Goal: Task Accomplishment & Management: Complete application form

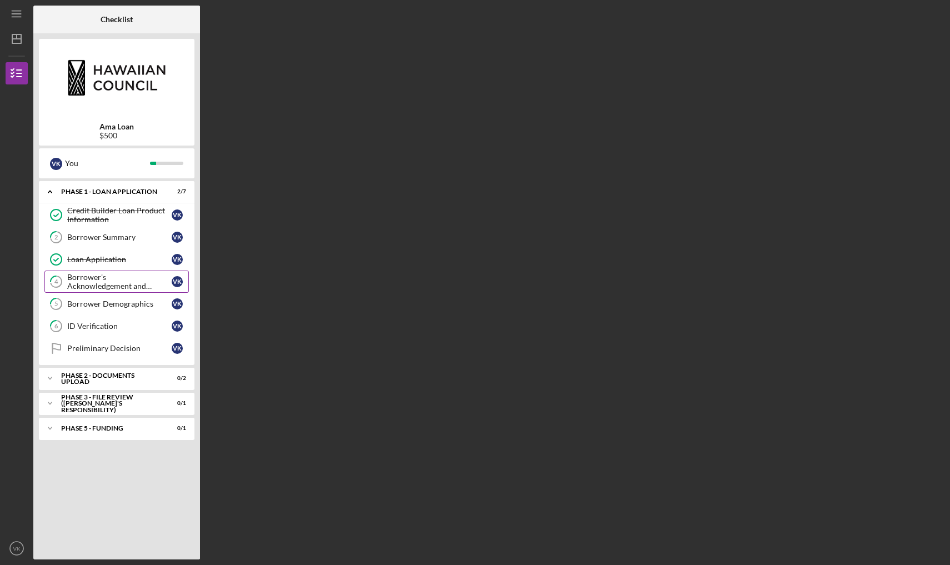
click at [136, 283] on div "Borrower's Acknowledgement and Certification" at bounding box center [119, 282] width 104 height 18
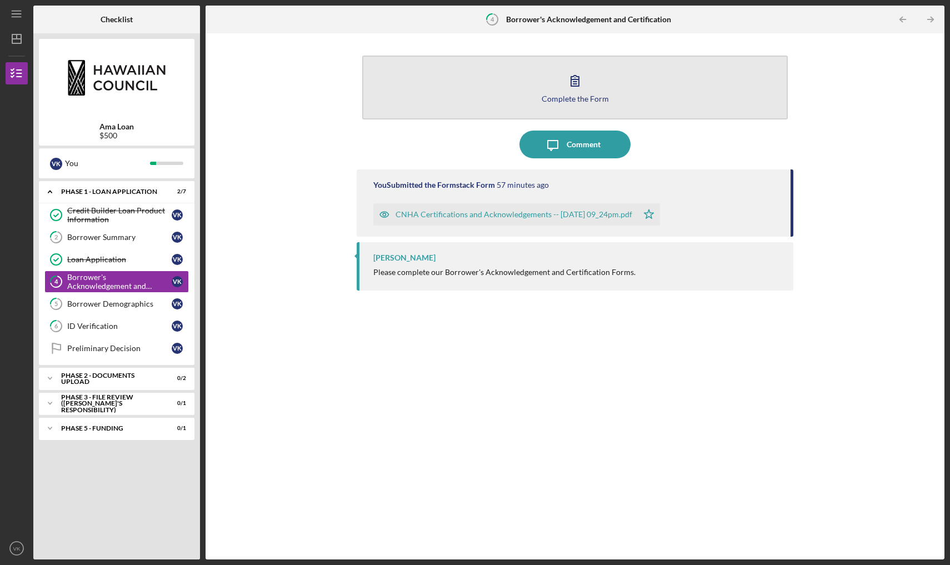
click at [426, 87] on button "Complete the Form Form" at bounding box center [574, 88] width 425 height 64
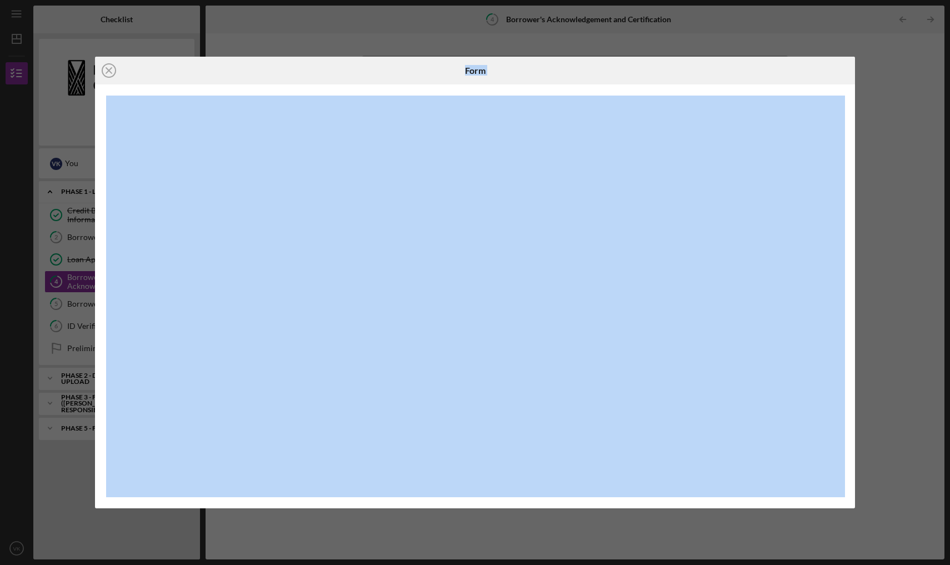
drag, startPoint x: 153, startPoint y: 68, endPoint x: 192, endPoint y: 177, distance: 115.4
click at [192, 177] on div "Icon/Close Form" at bounding box center [475, 283] width 760 height 452
click at [108, 75] on icon "Icon/Close" at bounding box center [109, 71] width 28 height 28
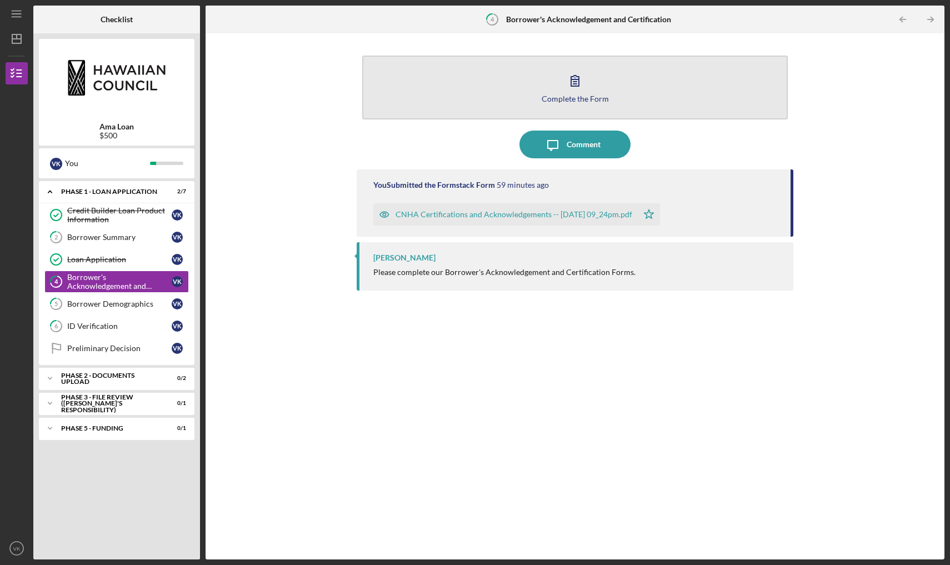
click at [426, 66] on button "Complete the Form Form" at bounding box center [574, 88] width 425 height 64
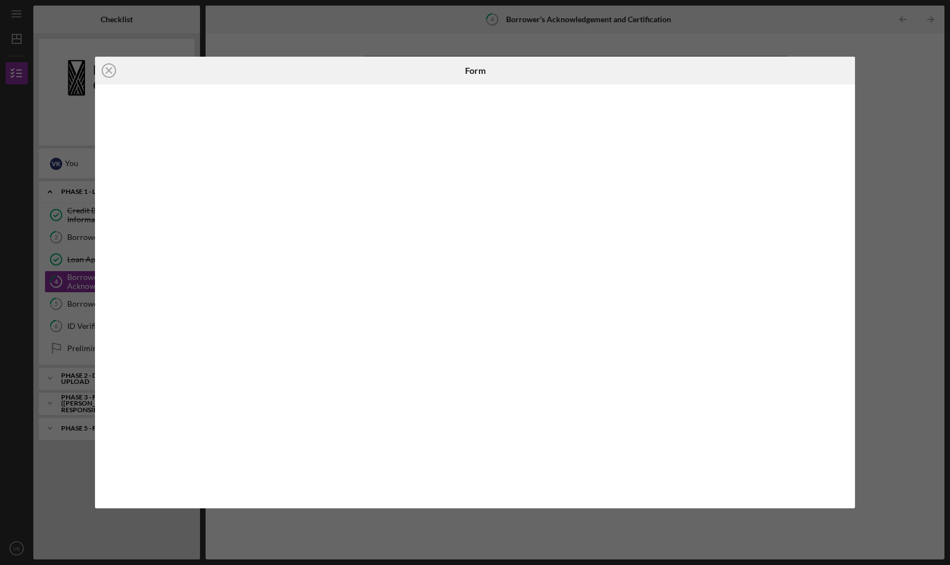
click at [312, 31] on div "Icon/Close Form" at bounding box center [475, 282] width 950 height 565
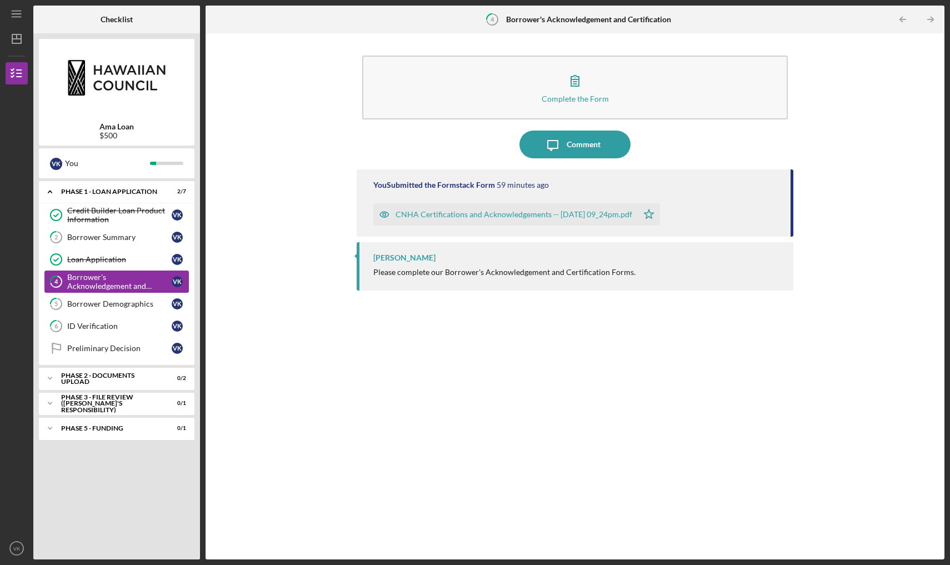
click at [132, 282] on div "Borrower's Acknowledgement and Certification" at bounding box center [119, 282] width 104 height 18
click at [139, 279] on div "Borrower's Acknowledgement and Certification" at bounding box center [119, 282] width 104 height 18
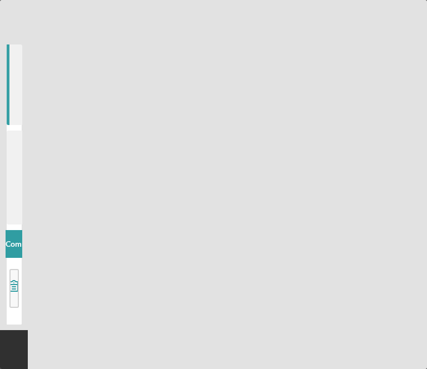
click at [159, 76] on div "Icon/Menu 4 Borrower's Acknowledgement and Certification Checklist Ama Loan $50…" at bounding box center [213, 184] width 427 height 369
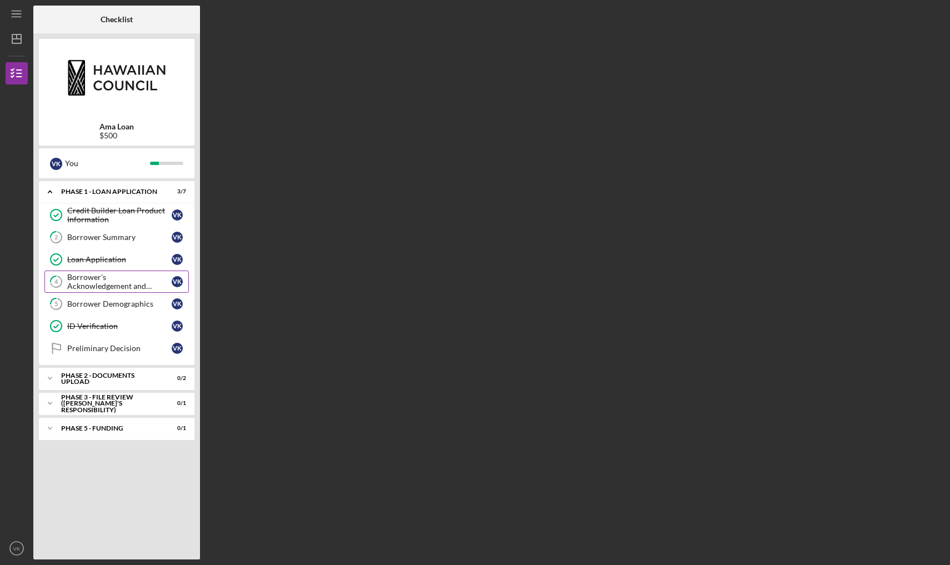
click at [116, 282] on div "Borrower's Acknowledgement and Certification" at bounding box center [119, 282] width 104 height 18
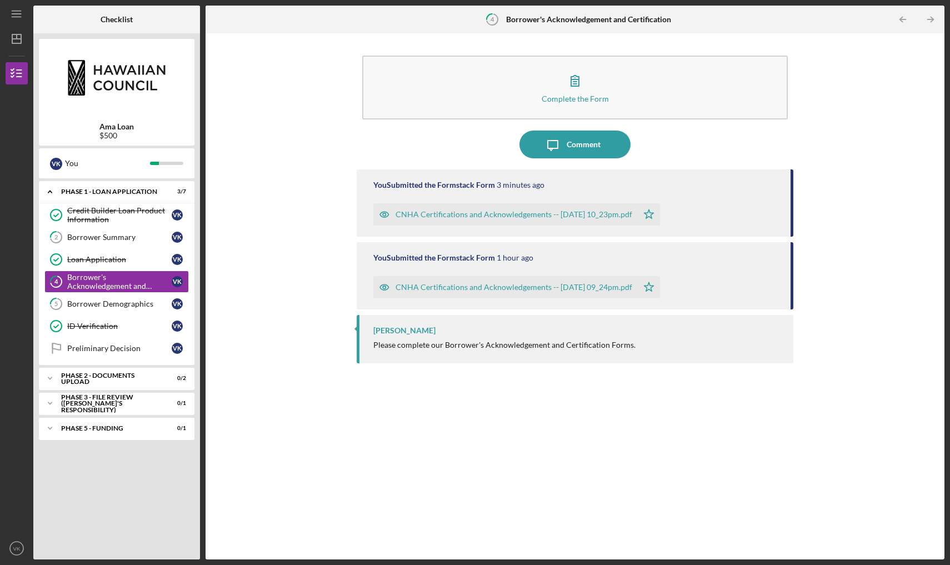
click at [426, 288] on div "CNHA Certifications and Acknowledgements -- [DATE] 09_24pm.pdf" at bounding box center [513, 287] width 237 height 9
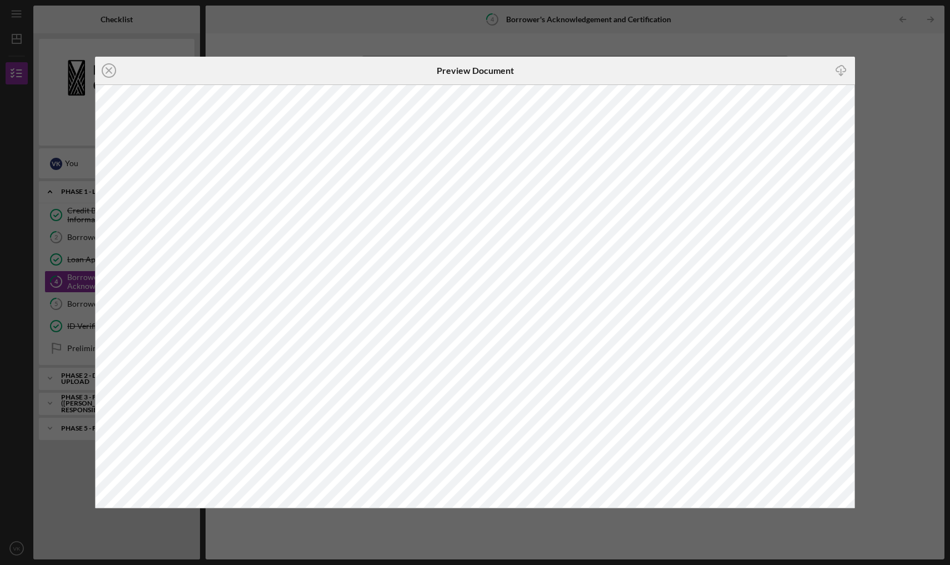
click at [426, 69] on icon "Icon/Download" at bounding box center [841, 70] width 25 height 25
